Goal: Information Seeking & Learning: Check status

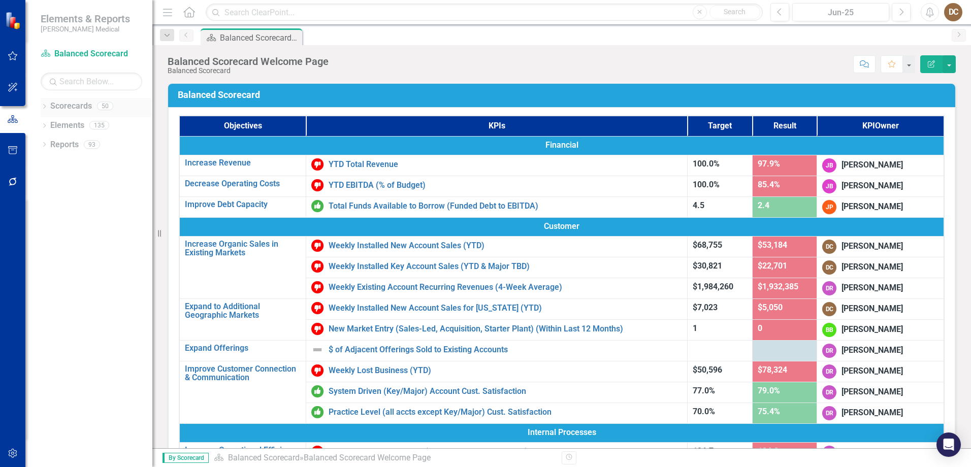
click at [42, 105] on icon "Dropdown" at bounding box center [44, 108] width 7 height 6
click at [51, 338] on icon "Dropdown" at bounding box center [50, 336] width 8 height 6
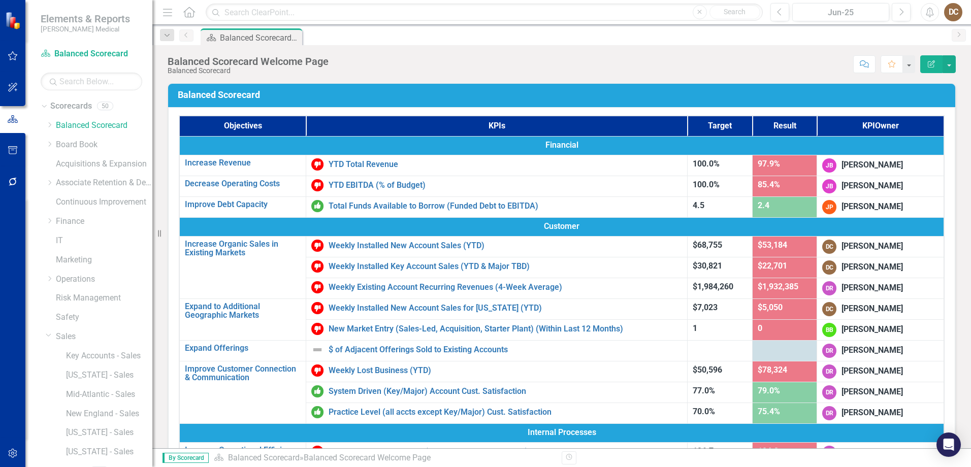
scroll to position [35, 0]
click at [93, 322] on link "Key Accounts - Sales" at bounding box center [109, 322] width 86 height 12
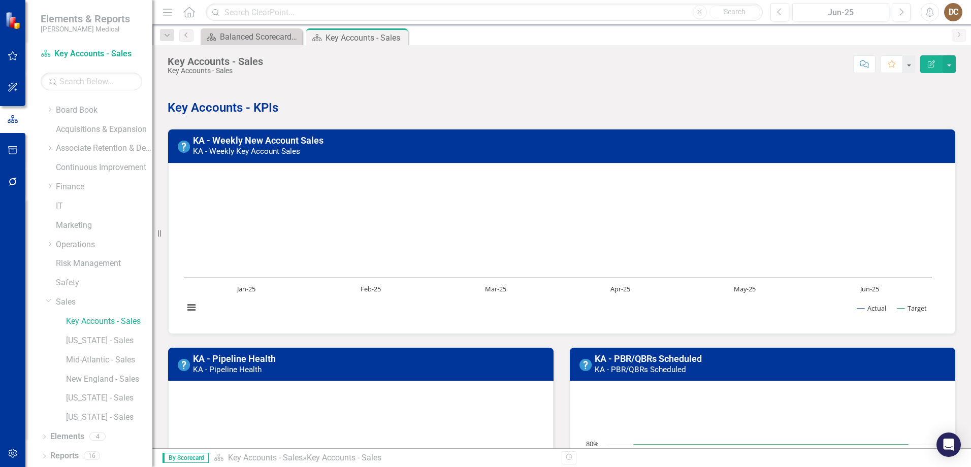
click at [414, 149] on h3 "KA - Weekly New Account Sales KA - Weekly Key Account Sales" at bounding box center [571, 146] width 756 height 20
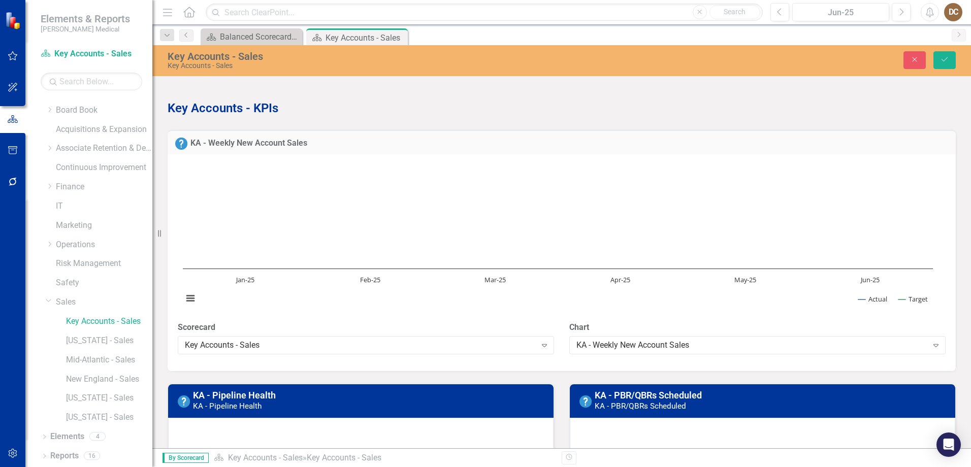
click at [431, 147] on h3 "KA - Weekly New Account Sales" at bounding box center [569, 143] width 758 height 9
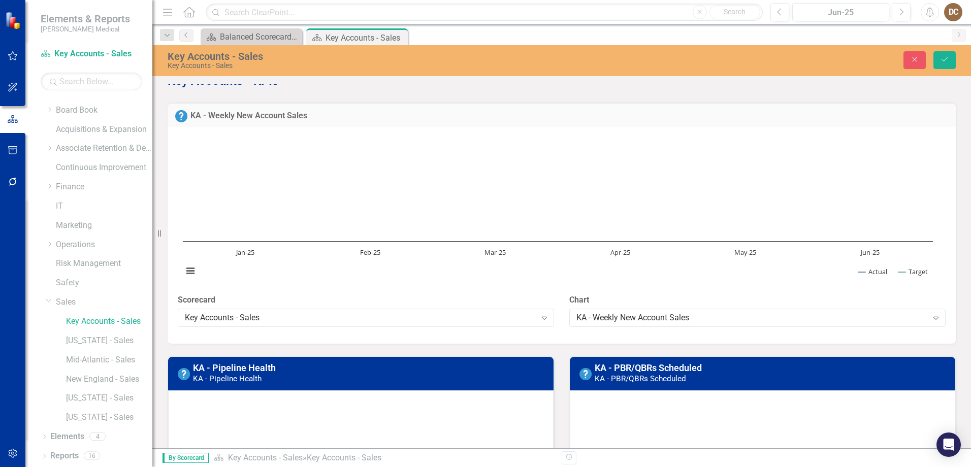
scroll to position [51, 0]
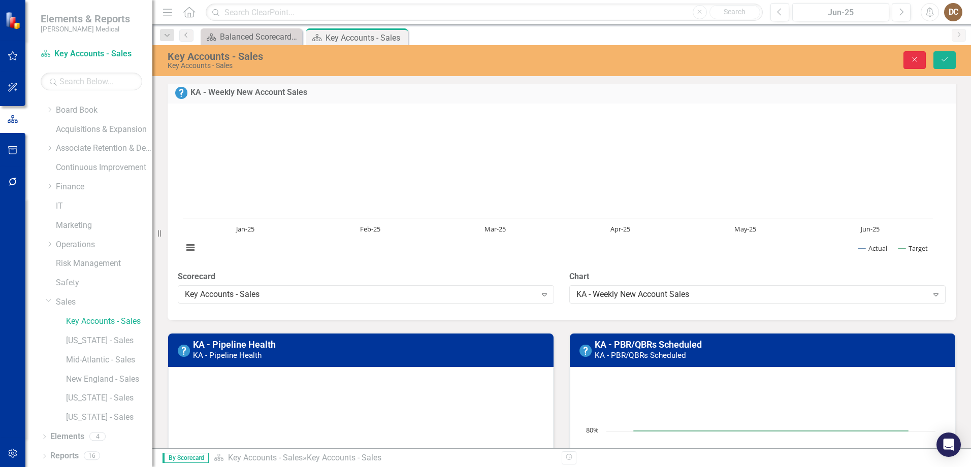
click at [918, 57] on icon "Close" at bounding box center [914, 59] width 9 height 7
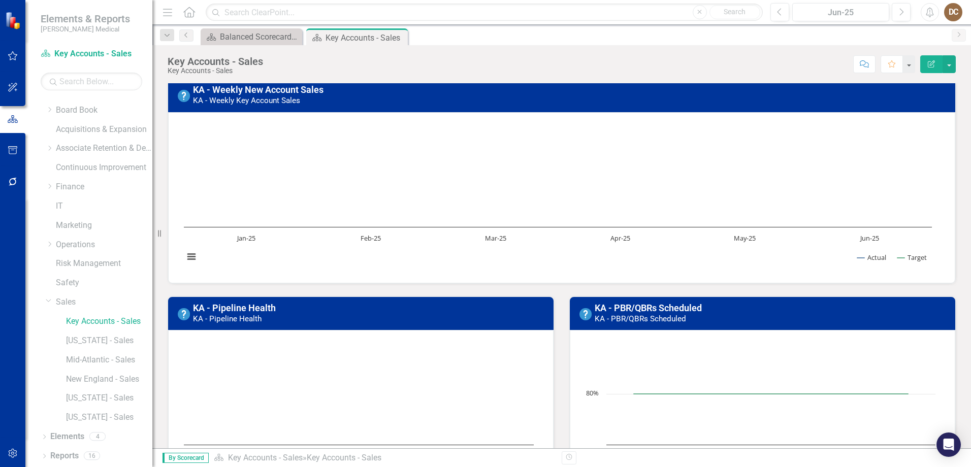
click at [265, 97] on small "KA - Weekly Key Account Sales" at bounding box center [246, 100] width 107 height 9
click at [263, 100] on small "KA - Weekly Key Account Sales" at bounding box center [246, 100] width 107 height 9
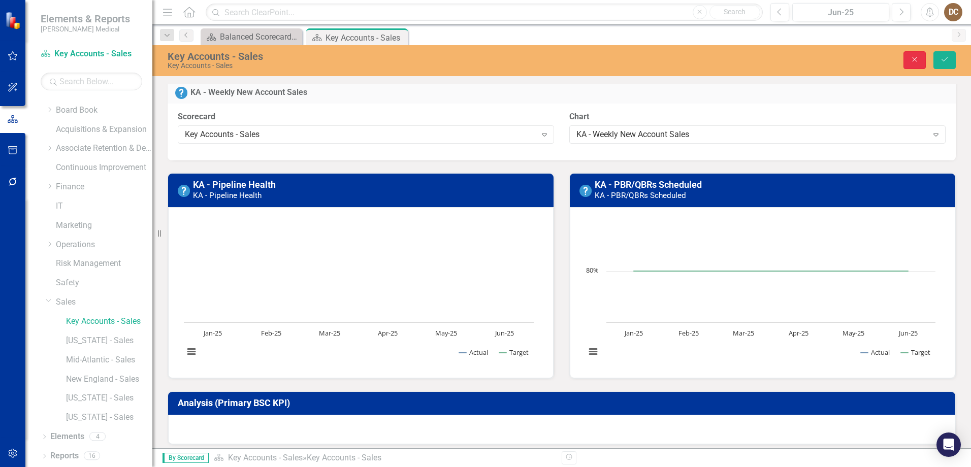
click at [921, 53] on button "Close" at bounding box center [914, 60] width 22 height 18
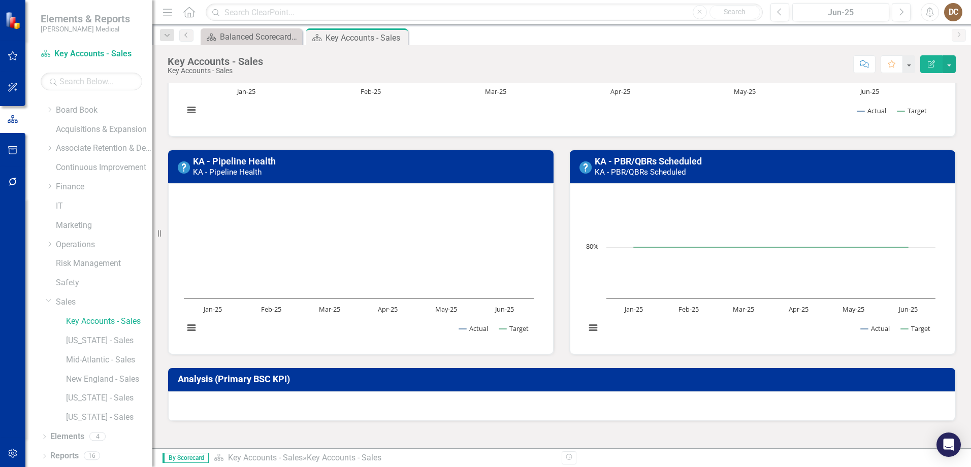
scroll to position [203, 0]
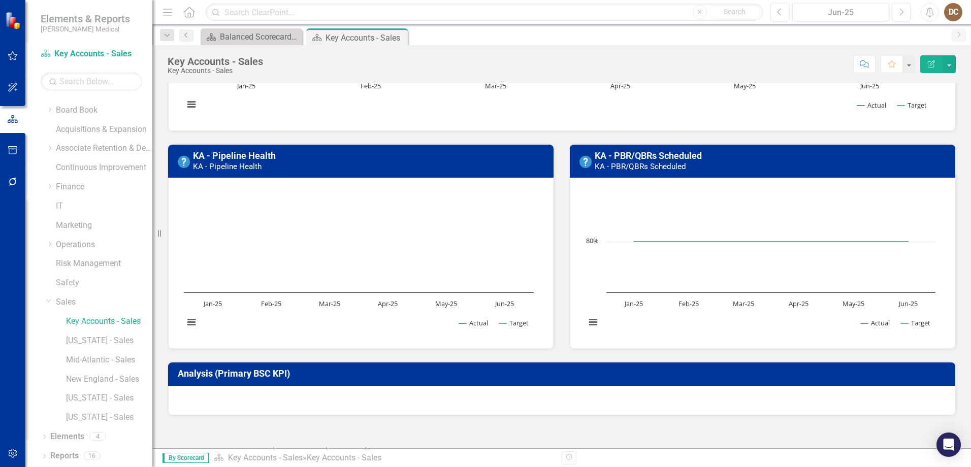
click at [405, 163] on h3 "KA - Pipeline Health KA - Pipeline Health" at bounding box center [370, 161] width 354 height 20
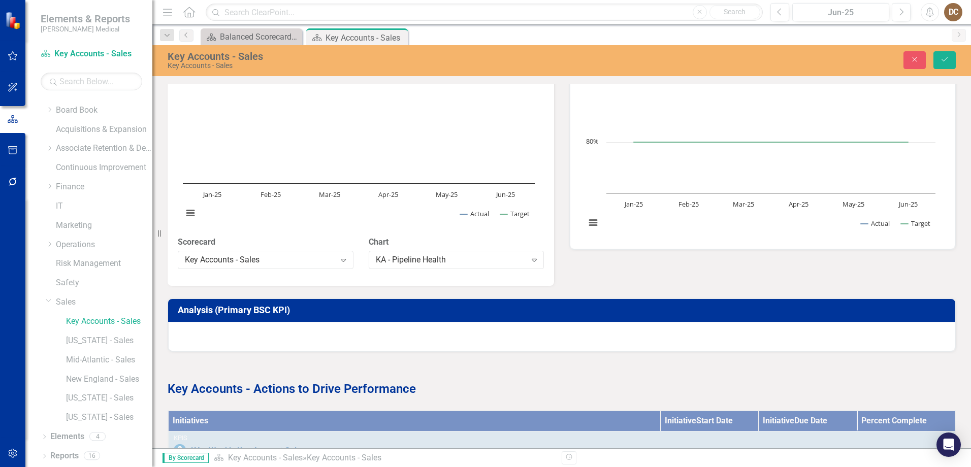
scroll to position [305, 0]
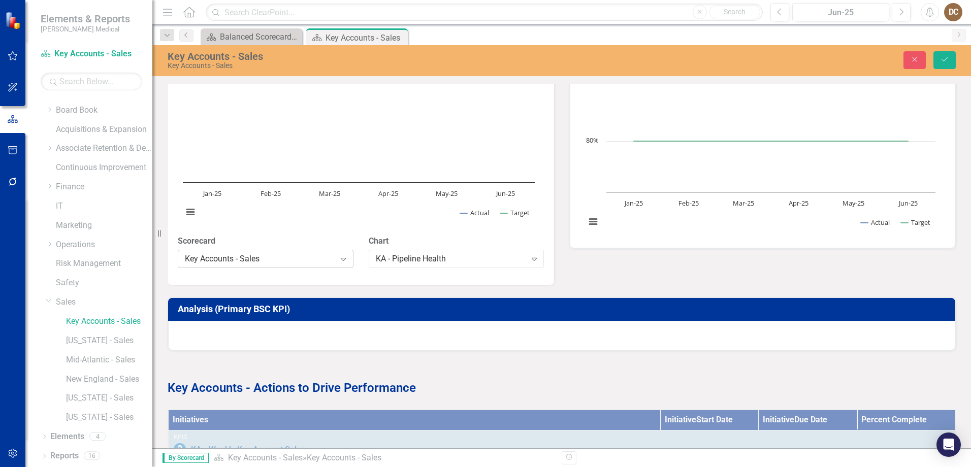
click at [302, 261] on div "Key Accounts - Sales" at bounding box center [260, 259] width 150 height 12
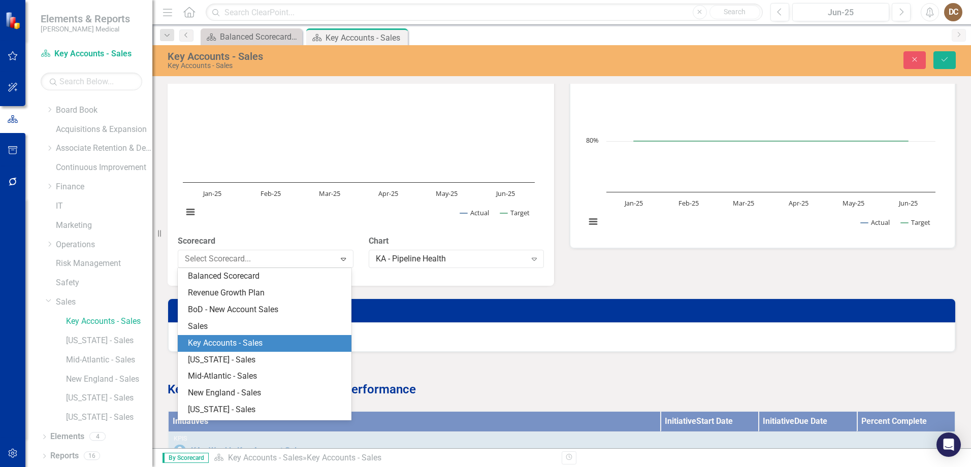
scroll to position [14, 0]
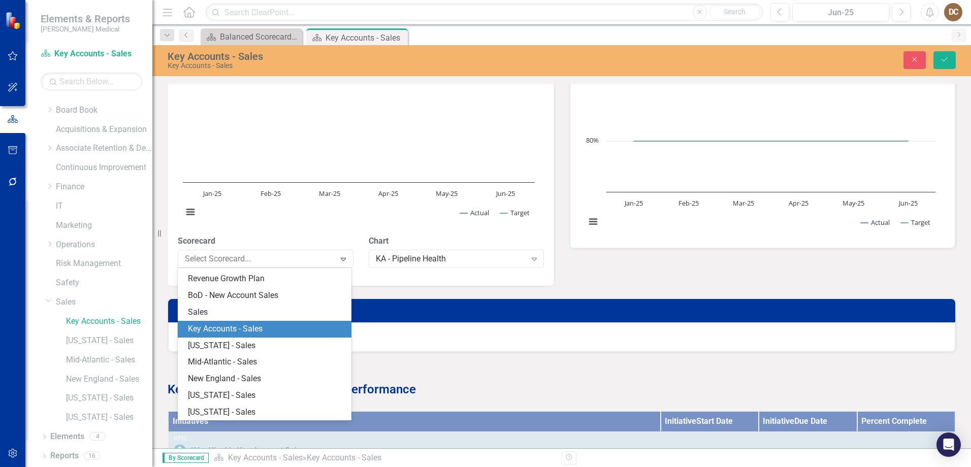
click at [562, 240] on div "KA - PBR/QBRs Scheduled KA - PBR/QBRs Scheduled Loading... Chart Line chart wit…" at bounding box center [763, 139] width 402 height 218
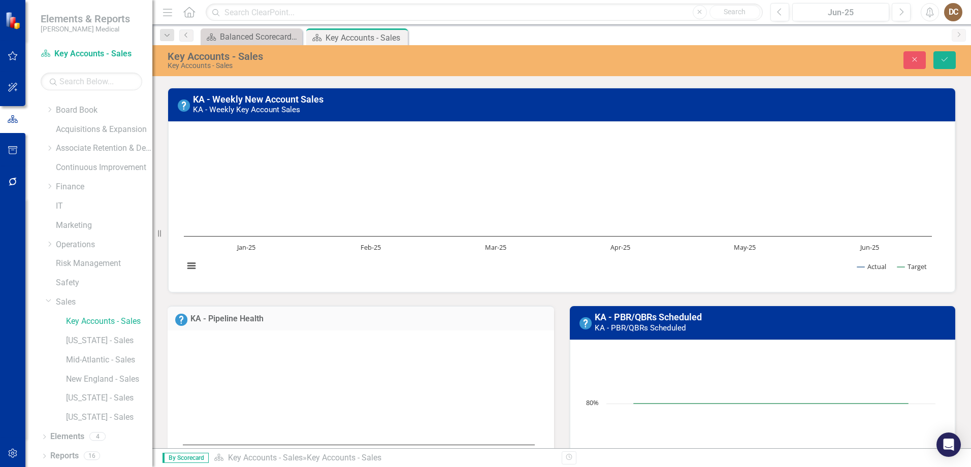
scroll to position [0, 0]
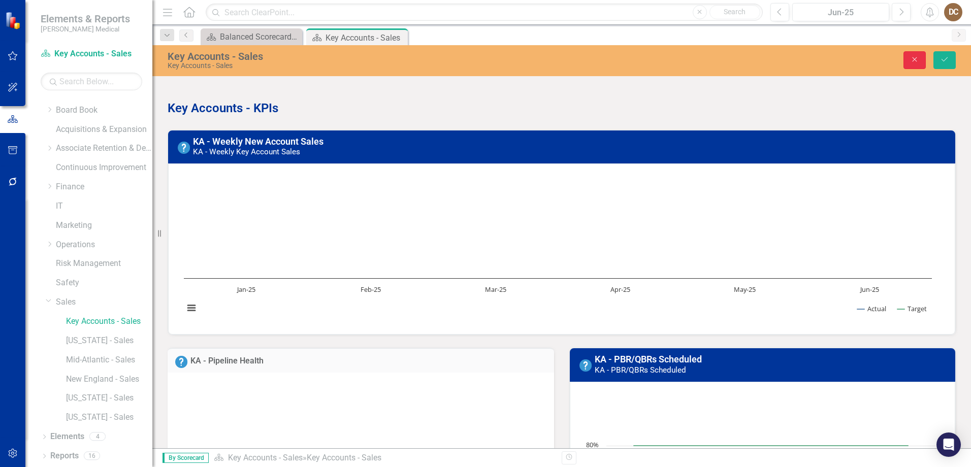
click at [907, 66] on button "Close" at bounding box center [914, 60] width 22 height 18
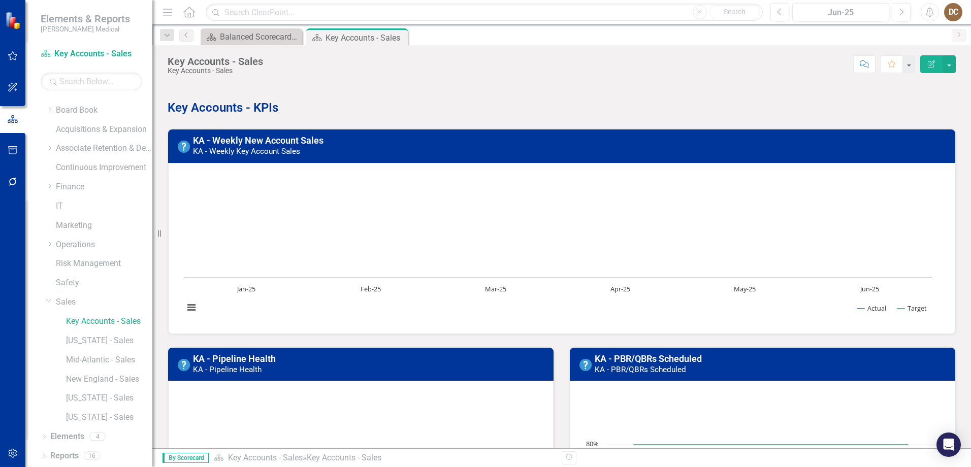
click at [465, 151] on h3 "KA - Weekly New Account Sales KA - Weekly Key Account Sales" at bounding box center [571, 146] width 756 height 20
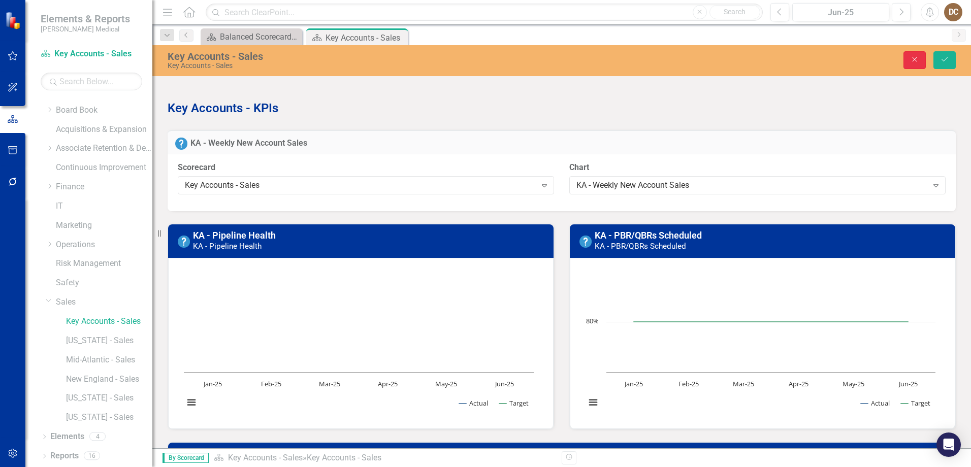
click at [903, 56] on button "Close" at bounding box center [914, 60] width 22 height 18
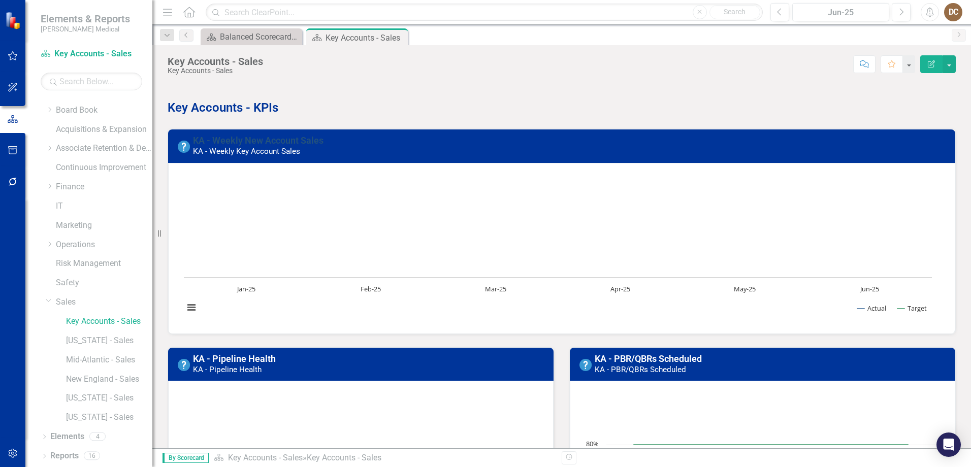
click at [286, 140] on link "KA - Weekly New Account Sales" at bounding box center [258, 140] width 130 height 11
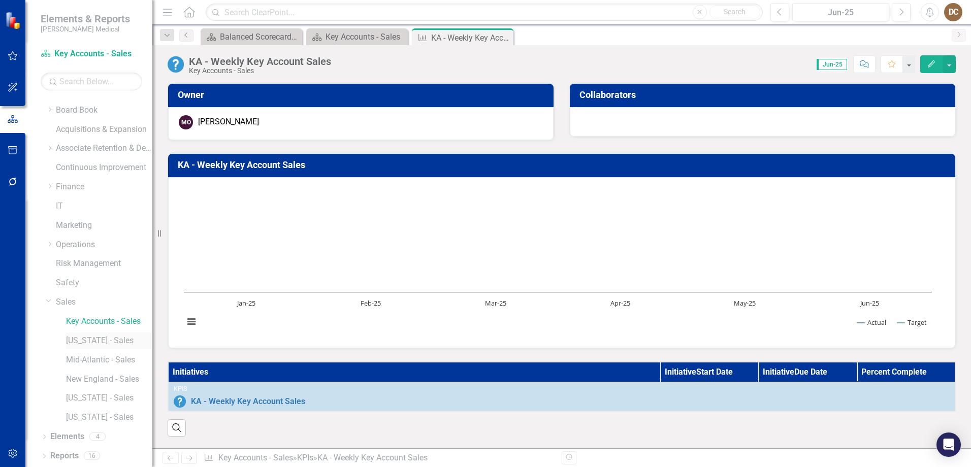
click at [97, 344] on link "[US_STATE] - Sales" at bounding box center [109, 341] width 86 height 12
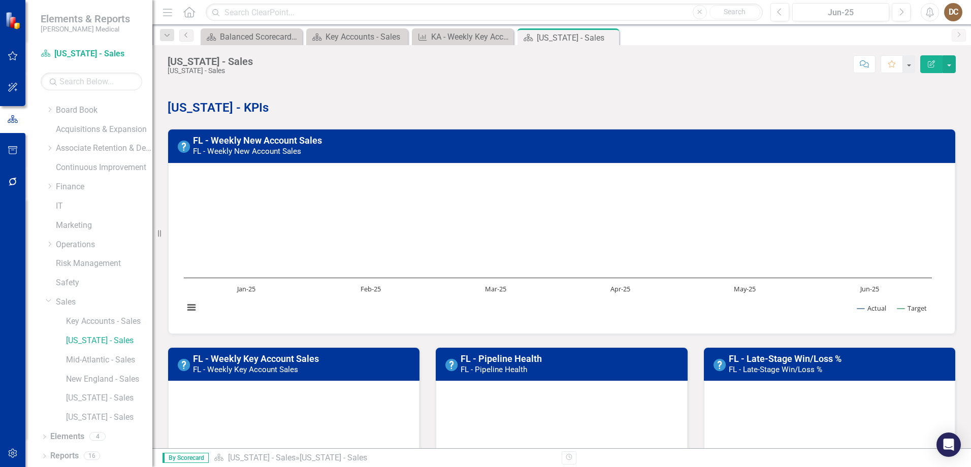
click at [253, 147] on small "FL - Weekly New Account Sales" at bounding box center [247, 151] width 108 height 9
click at [246, 153] on small "FL - Weekly New Account Sales" at bounding box center [247, 151] width 108 height 9
click at [244, 140] on link "FL - Weekly New Account Sales" at bounding box center [257, 140] width 129 height 11
click at [227, 139] on link "FL - Weekly New Account Sales" at bounding box center [257, 140] width 129 height 11
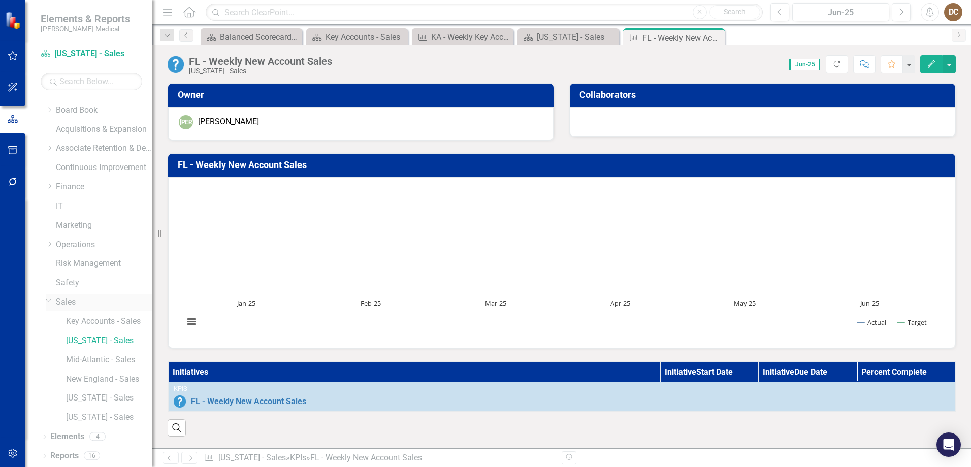
click at [76, 304] on link "Sales" at bounding box center [104, 303] width 96 height 12
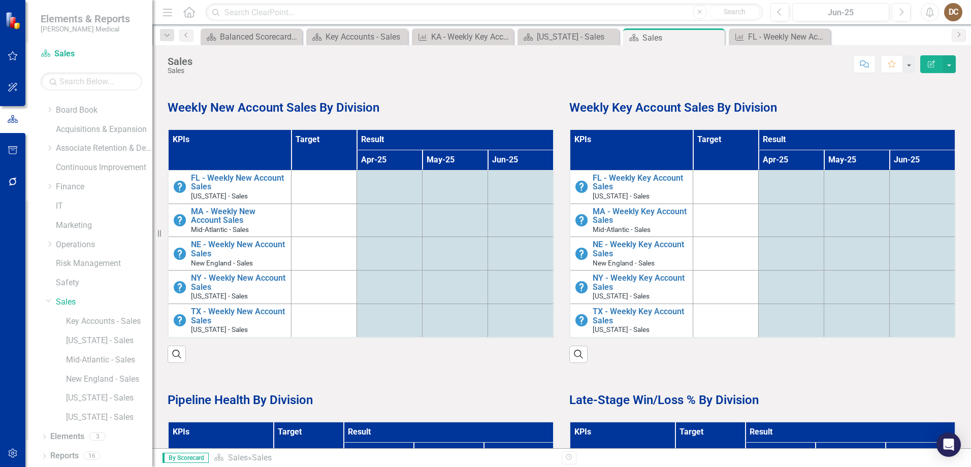
click at [563, 62] on div "Score: N/A Jun-25 Completed Comment Favorite Edit Report" at bounding box center [577, 63] width 758 height 17
